Goal: Task Accomplishment & Management: Manage account settings

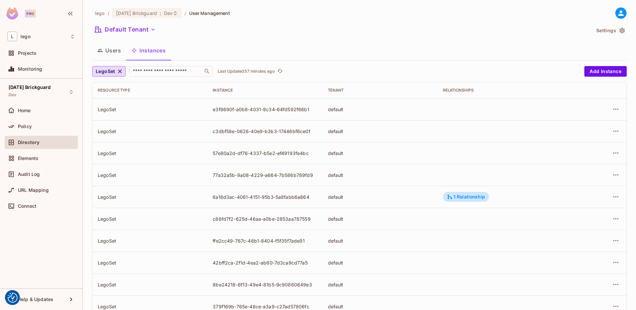
click at [244, 113] on td "e3f8690f-a0b8-4031-8c34-64fd592f86b1" at bounding box center [264, 109] width 115 height 22
click at [254, 110] on div "e3f8690f-a0b8-4031-8c34-64fd592f86b1" at bounding box center [265, 109] width 104 height 6
click at [612, 105] on icon "button" at bounding box center [616, 109] width 8 height 8
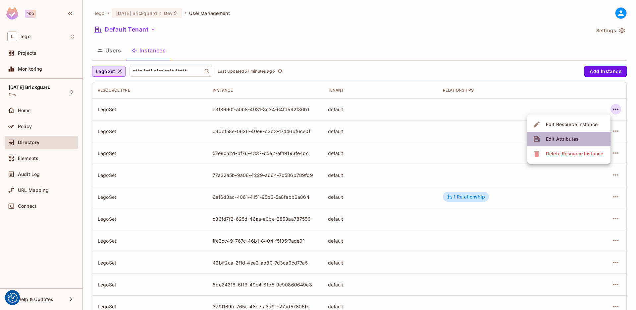
click at [561, 139] on div "Edit Attributes" at bounding box center [562, 139] width 33 height 7
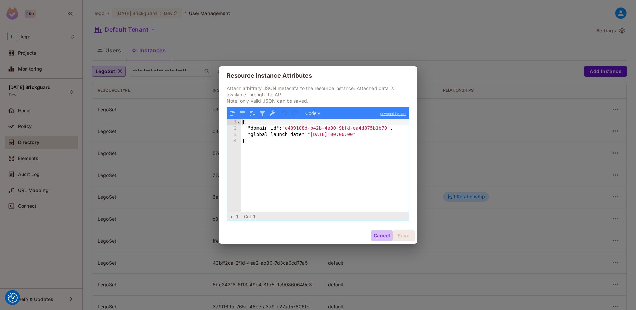
click at [380, 236] on button "Cancel" at bounding box center [382, 235] width 22 height 11
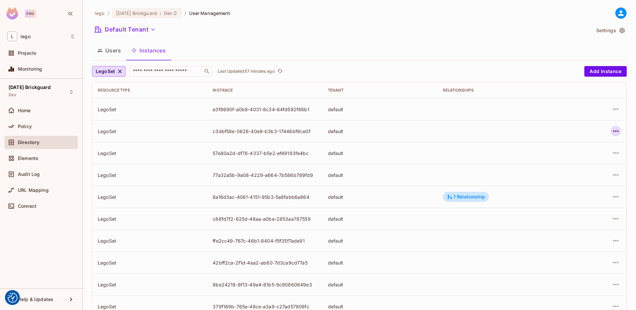
click at [612, 130] on icon "button" at bounding box center [616, 131] width 8 height 8
click at [567, 161] on div "Edit Attributes" at bounding box center [562, 160] width 33 height 7
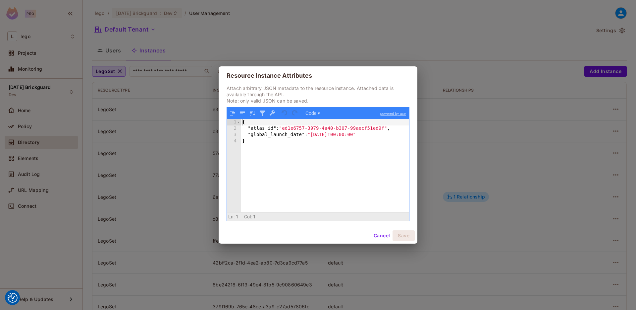
click at [382, 233] on button "Cancel" at bounding box center [382, 235] width 22 height 11
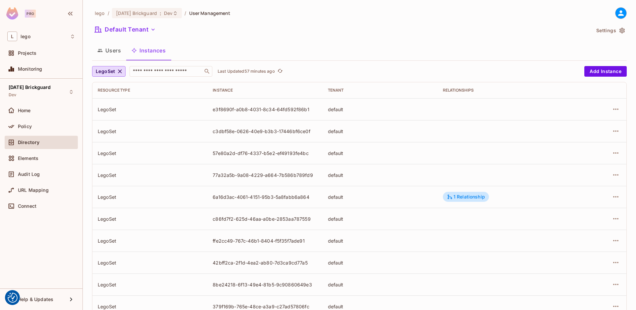
click at [605, 155] on div at bounding box center [602, 152] width 38 height 11
click at [612, 150] on icon "button" at bounding box center [616, 153] width 8 height 8
click at [560, 179] on div "Edit Attributes" at bounding box center [562, 182] width 33 height 7
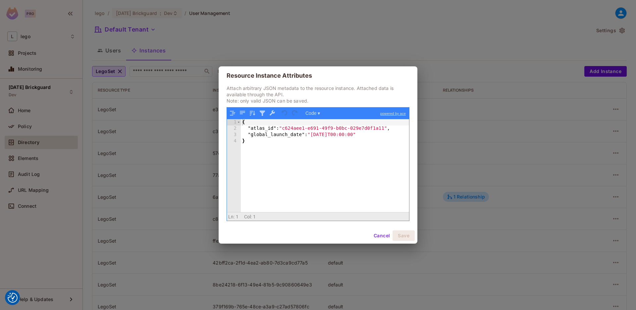
click at [381, 234] on button "Cancel" at bounding box center [382, 235] width 22 height 11
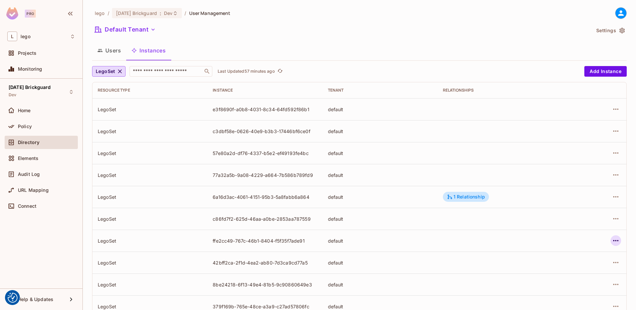
click at [612, 238] on icon "button" at bounding box center [616, 240] width 8 height 8
click at [556, 269] on div "Edit Attributes" at bounding box center [562, 270] width 33 height 7
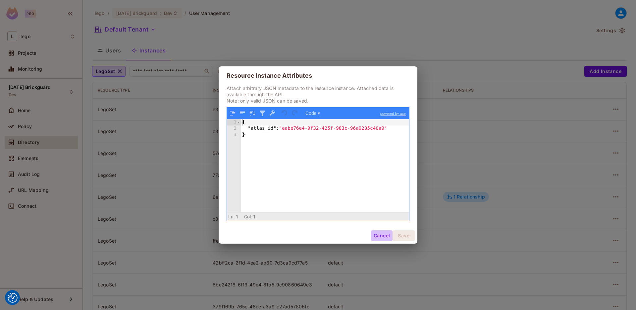
click at [381, 237] on button "Cancel" at bounding box center [382, 235] width 22 height 11
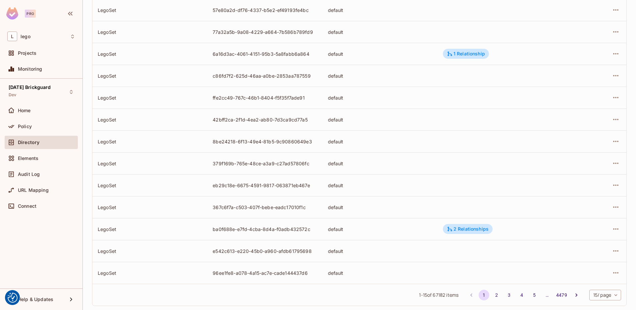
scroll to position [146, 0]
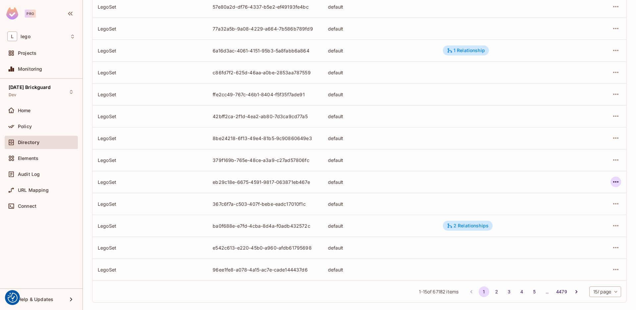
click at [612, 181] on icon "button" at bounding box center [616, 182] width 8 height 8
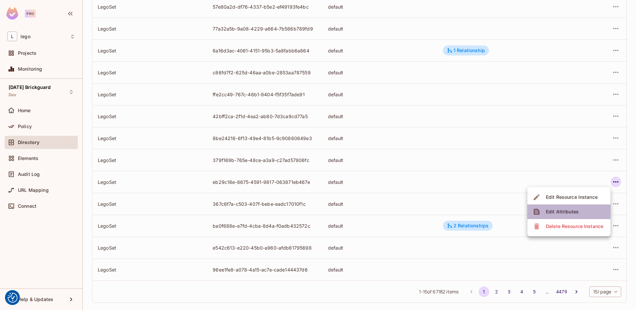
click at [567, 210] on div "Edit Attributes" at bounding box center [562, 211] width 33 height 7
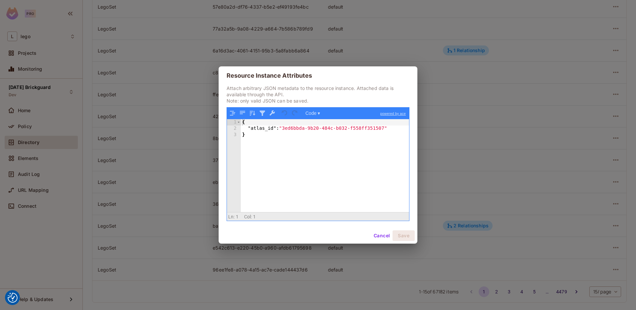
click at [378, 230] on button "Cancel" at bounding box center [382, 235] width 22 height 11
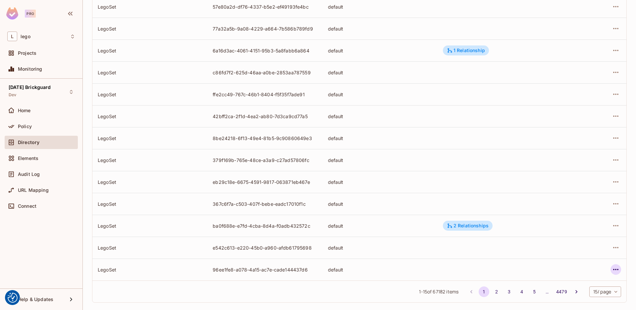
click at [612, 266] on icon "button" at bounding box center [616, 269] width 8 height 8
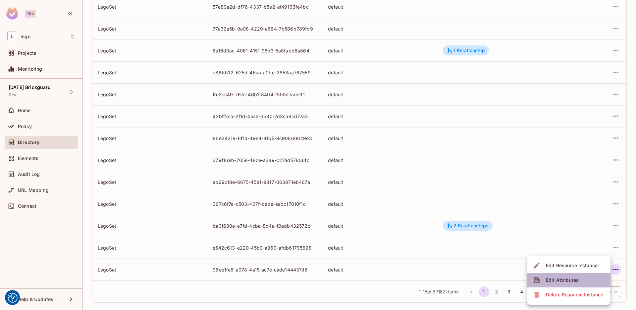
click at [566, 279] on div "Edit Attributes" at bounding box center [562, 279] width 33 height 7
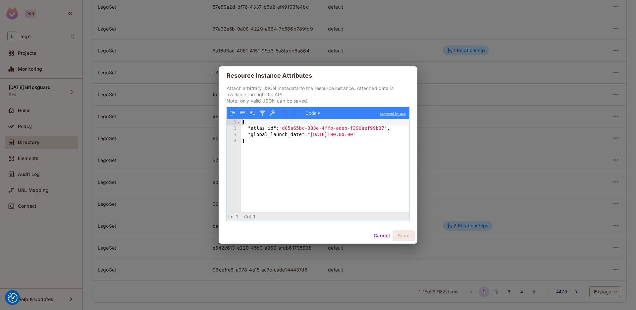
click at [376, 239] on button "Cancel" at bounding box center [382, 235] width 22 height 11
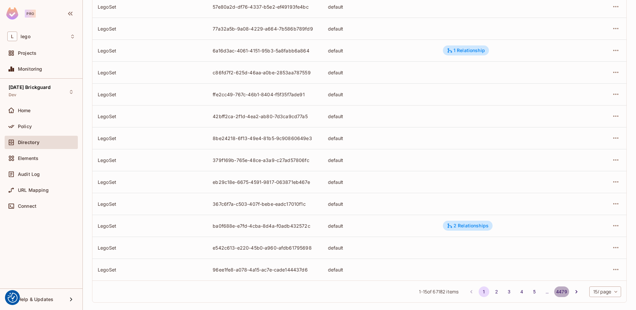
click at [557, 291] on button "4479" at bounding box center [561, 291] width 15 height 11
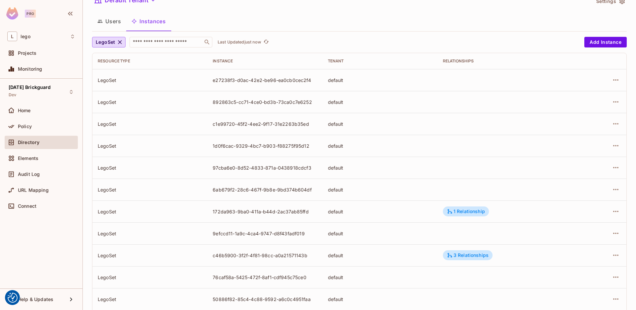
scroll to position [37, 0]
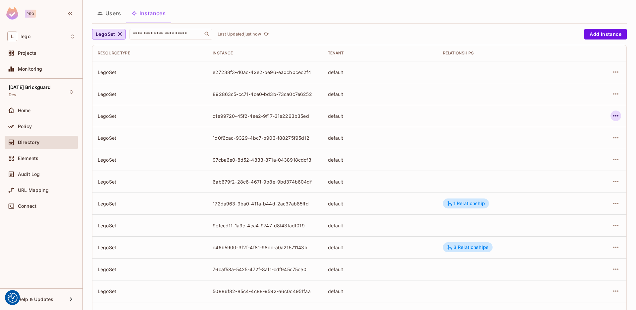
click at [612, 112] on icon "button" at bounding box center [616, 116] width 8 height 8
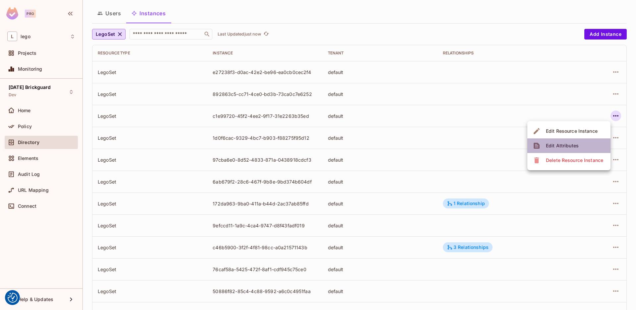
click at [566, 143] on div "Edit Attributes" at bounding box center [562, 145] width 33 height 7
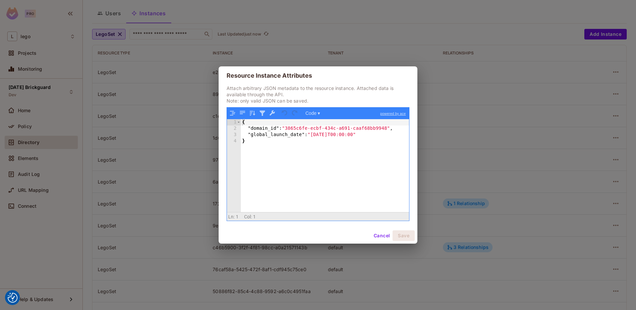
click at [384, 231] on button "Cancel" at bounding box center [382, 235] width 22 height 11
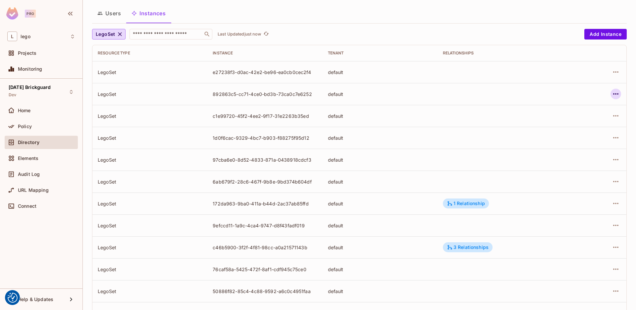
click at [612, 92] on icon "button" at bounding box center [616, 94] width 8 height 8
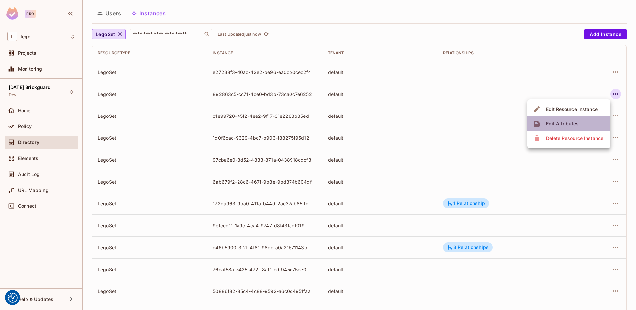
click at [556, 125] on div "Edit Attributes" at bounding box center [562, 123] width 33 height 7
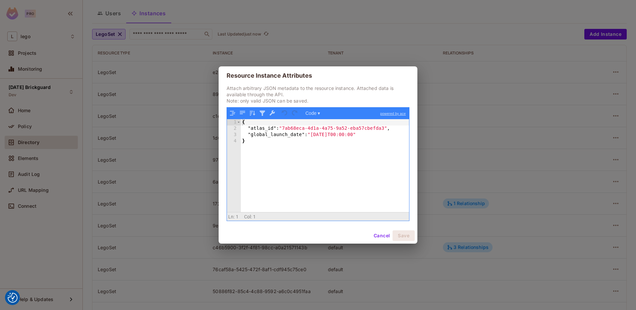
click at [377, 237] on button "Cancel" at bounding box center [382, 235] width 22 height 11
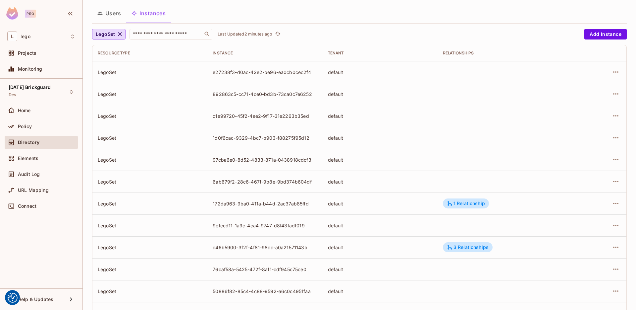
scroll to position [0, 0]
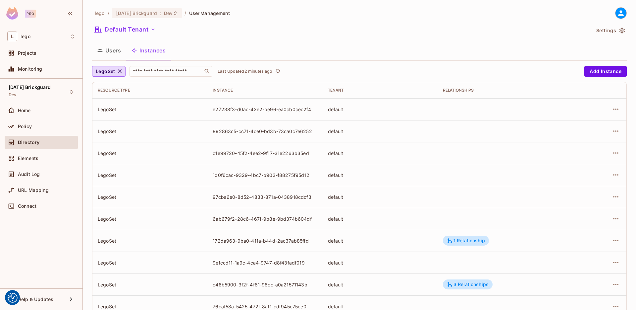
click at [620, 30] on icon "button" at bounding box center [622, 31] width 5 height 6
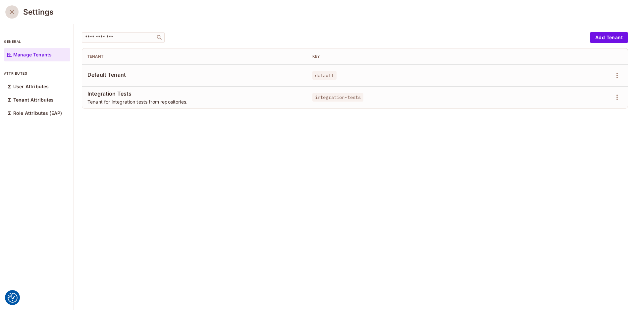
click at [11, 10] on icon "close" at bounding box center [12, 12] width 8 height 8
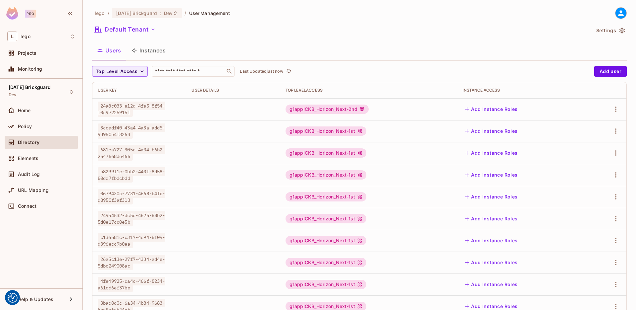
click at [617, 13] on icon at bounding box center [621, 13] width 8 height 8
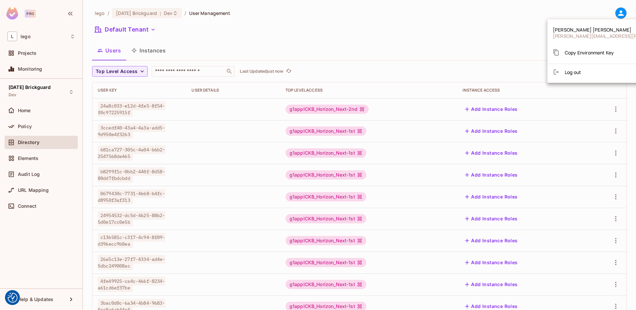
click at [572, 54] on span "Copy Environment Key" at bounding box center [589, 52] width 49 height 6
